Goal: Task Accomplishment & Management: Complete application form

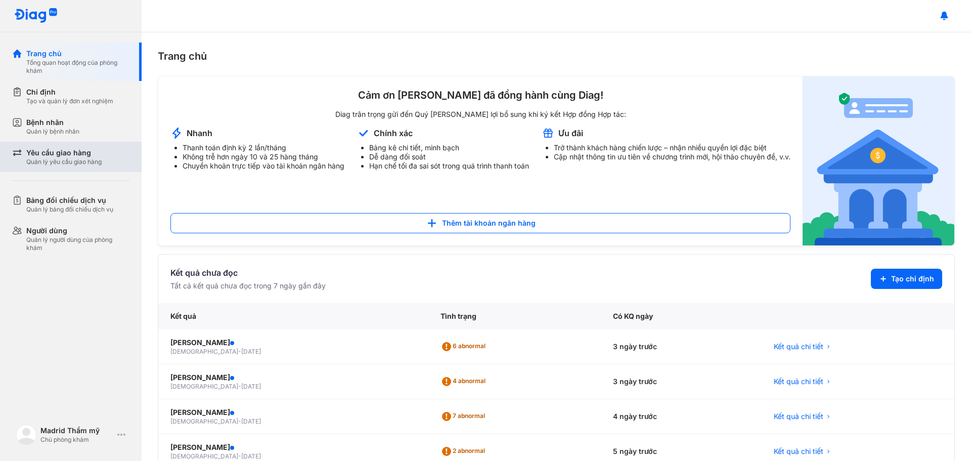
click at [68, 160] on div "Quản lý yêu cầu giao hàng" at bounding box center [63, 162] width 75 height 8
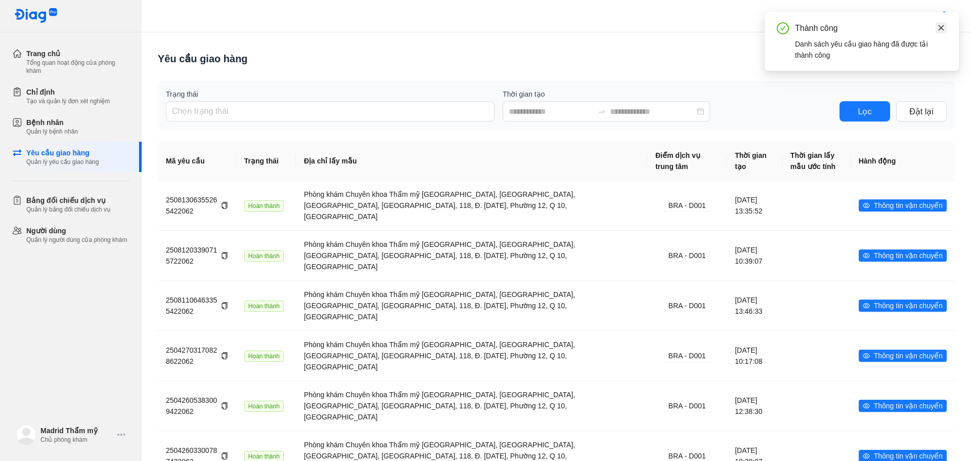
click at [943, 24] on icon "close" at bounding box center [940, 27] width 7 height 7
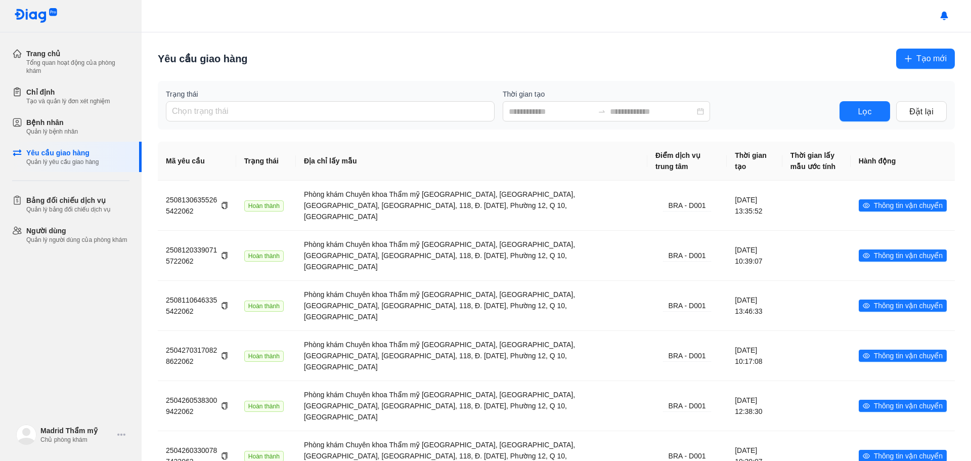
click at [924, 55] on span "Tạo mới" at bounding box center [931, 58] width 30 height 13
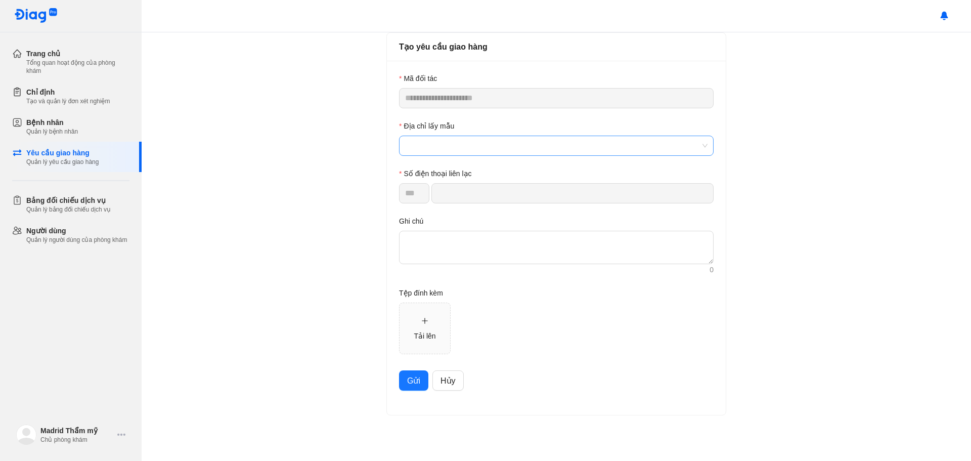
click at [438, 148] on span at bounding box center [556, 145] width 302 height 19
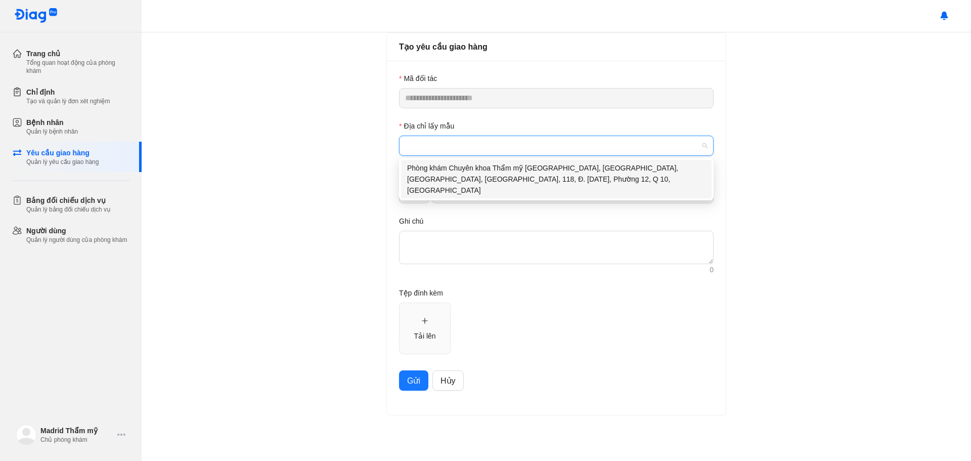
click at [464, 175] on div "Phòng khám Chuyên khoa Thẩm mỹ [GEOGRAPHIC_DATA], [GEOGRAPHIC_DATA], [GEOGRAPHI…" at bounding box center [556, 178] width 298 height 33
type input "**********"
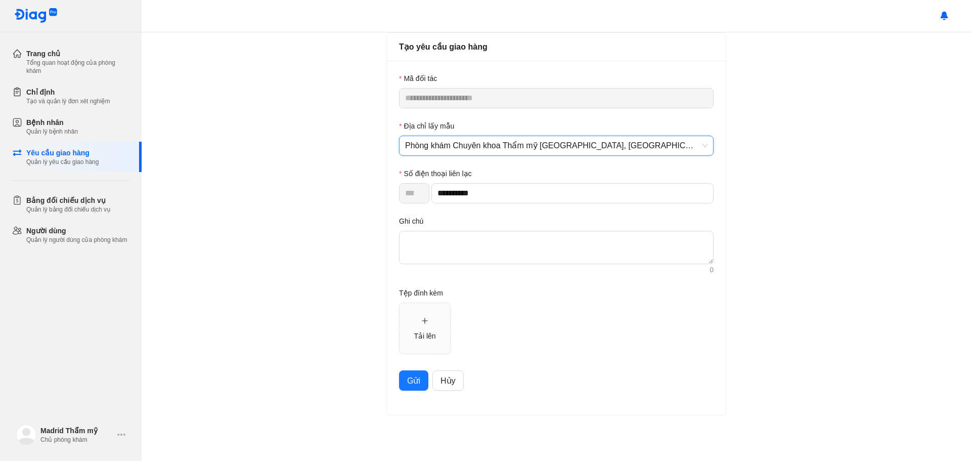
click at [418, 383] on span "Gửi" at bounding box center [413, 380] width 13 height 13
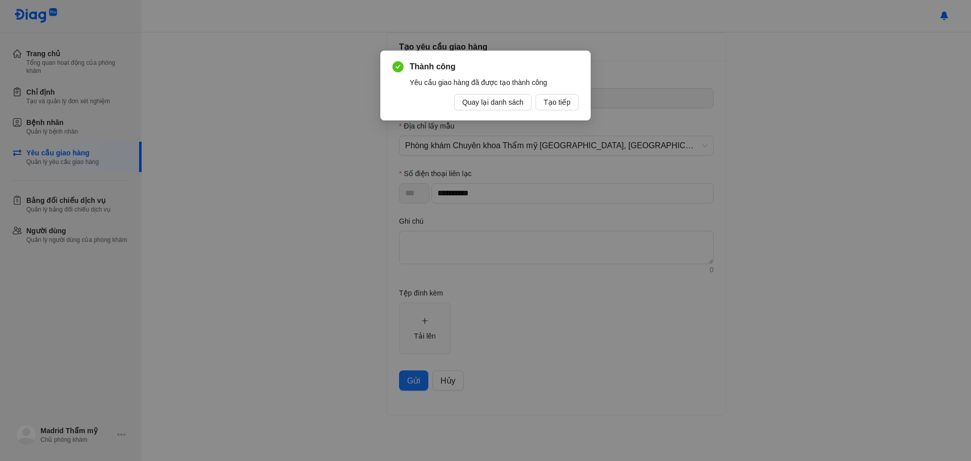
click at [294, 100] on div "Thành công Yêu cầu giao hàng đã được tạo thành công Quay lại danh sách Tạo tiếp" at bounding box center [485, 230] width 971 height 461
click at [846, 111] on div "Thành công Yêu cầu giao hàng đã được tạo thành công Quay lại danh sách Tạo tiếp" at bounding box center [485, 230] width 971 height 461
click at [209, 105] on div "Thành công Yêu cầu giao hàng đã được tạo thành công Quay lại danh sách Tạo tiếp" at bounding box center [485, 230] width 971 height 461
click at [378, 41] on div "Thành công Yêu cầu giao hàng đã được tạo thành công Quay lại danh sách Tạo tiếp" at bounding box center [485, 230] width 971 height 461
click at [228, 35] on div "Thành công Yêu cầu giao hàng đã được tạo thành công Quay lại danh sách Tạo tiếp" at bounding box center [485, 230] width 971 height 461
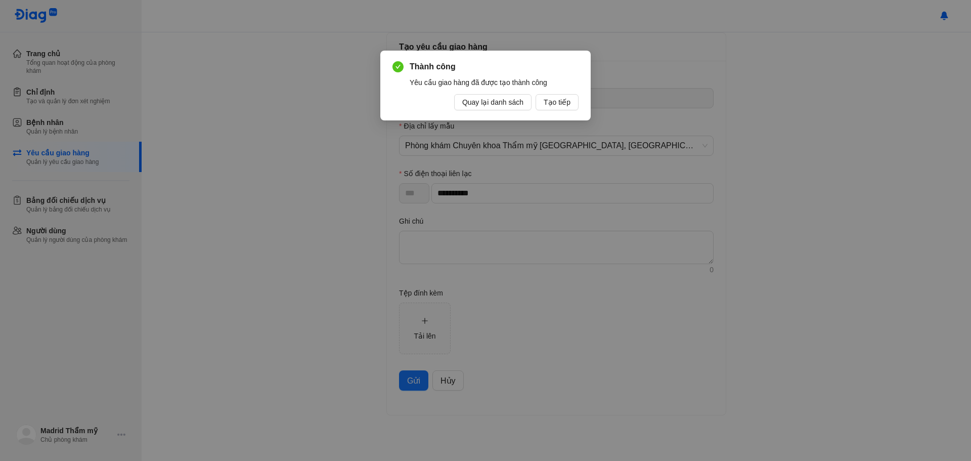
click at [225, 69] on div "Thành công Yêu cầu giao hàng đã được tạo thành công Quay lại danh sách Tạo tiếp" at bounding box center [485, 230] width 971 height 461
click at [507, 102] on span "Quay lại danh sách" at bounding box center [492, 102] width 61 height 11
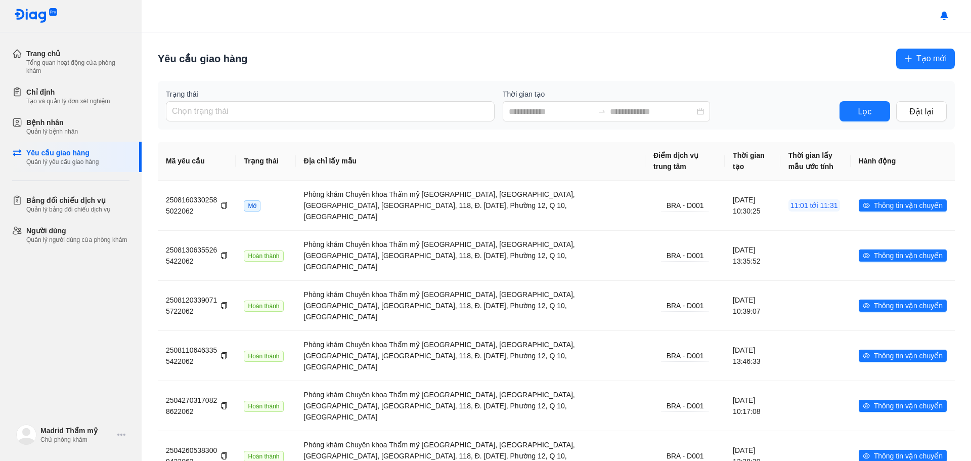
click at [126, 262] on div "Trang chủ Tổng quan hoạt động của phòng khám Chỉ định Tạo và quản lý đơn xét ng…" at bounding box center [71, 230] width 142 height 461
